Goal: Check status

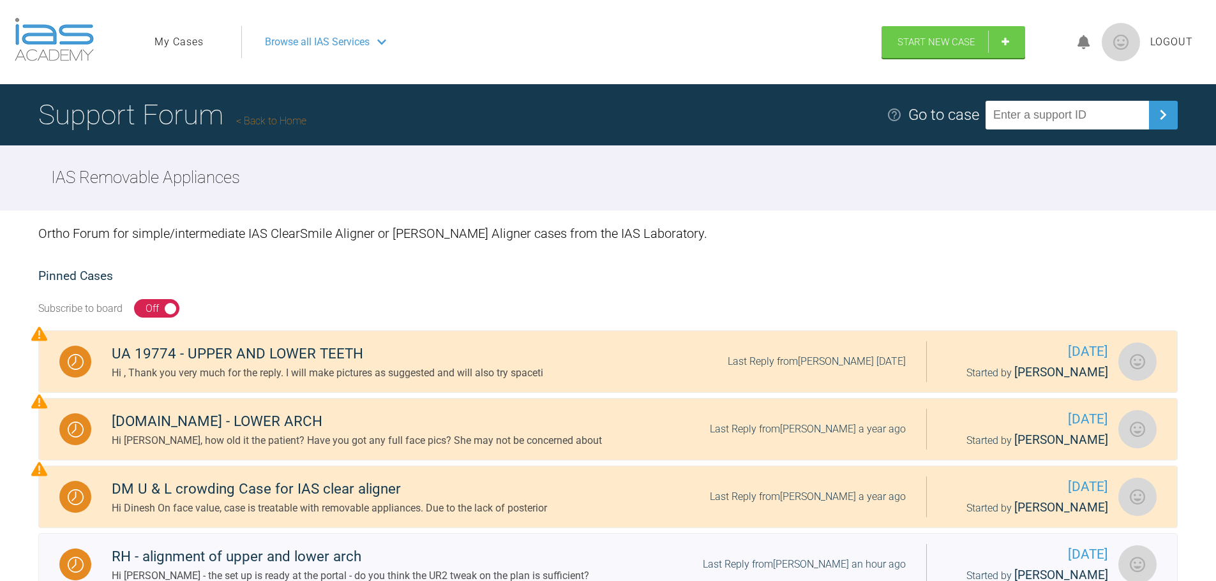
click at [197, 45] on link "My Cases" at bounding box center [178, 42] width 49 height 17
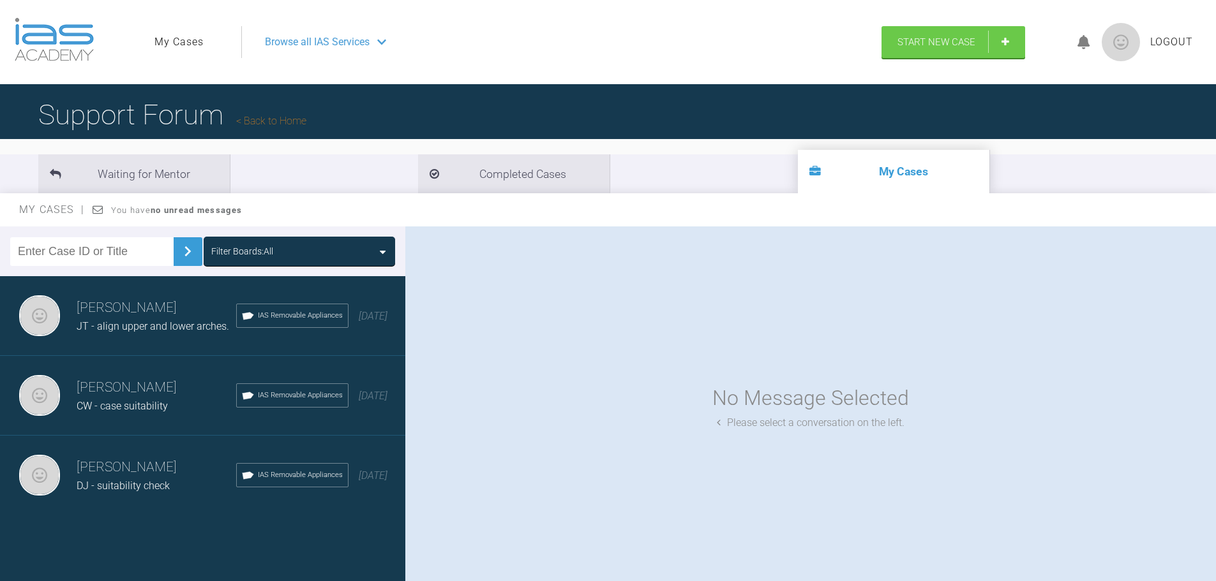
drag, startPoint x: 244, startPoint y: 238, endPoint x: 229, endPoint y: 337, distance: 100.1
drag, startPoint x: 229, startPoint y: 337, endPoint x: 181, endPoint y: 275, distance: 78.2
click at [181, 275] on div "Filter Boards: All" at bounding box center [202, 252] width 405 height 50
click at [181, 170] on li "Waiting for Mentor" at bounding box center [133, 173] width 191 height 39
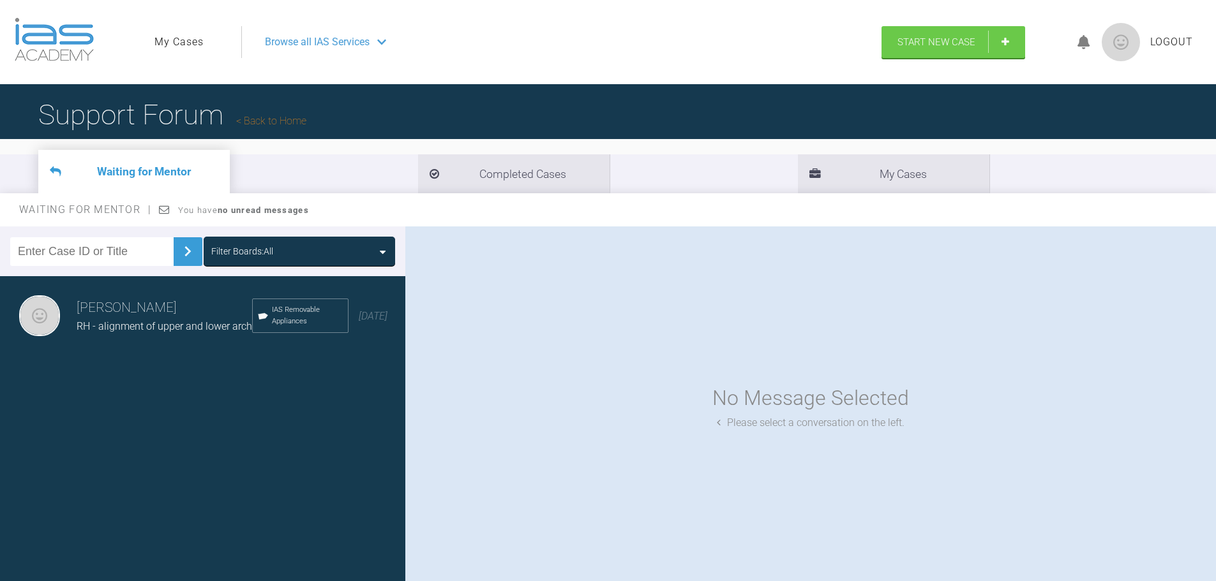
click at [187, 309] on h3 "[PERSON_NAME]" at bounding box center [164, 308] width 175 height 22
